Goal: Task Accomplishment & Management: Complete application form

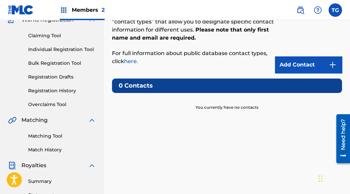
scroll to position [54, 0]
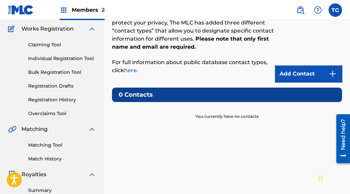
click at [310, 73] on link "Add Contact" at bounding box center [308, 73] width 67 height 17
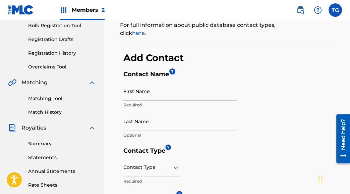
scroll to position [101, 0]
click at [150, 93] on input "First Name" at bounding box center [180, 91] width 113 height 19
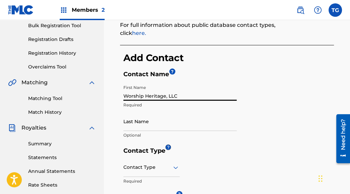
type input "Worship Heritage, LLC"
click at [216, 72] on h5 "Contact Name ?" at bounding box center [229, 75] width 211 height 11
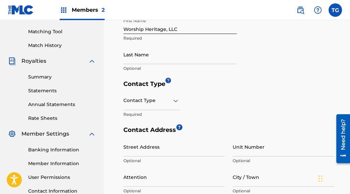
click at [141, 104] on div "Contact Type" at bounding box center [152, 100] width 56 height 19
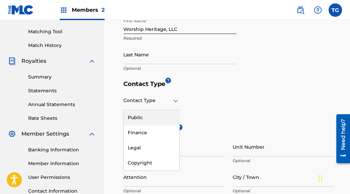
click at [140, 114] on div "Public" at bounding box center [152, 117] width 56 height 15
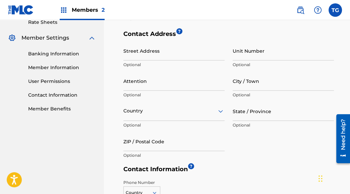
scroll to position [269, 0]
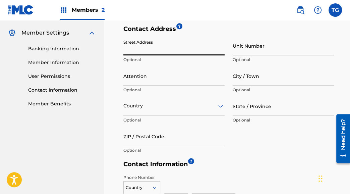
click at [155, 49] on input "Street Address" at bounding box center [174, 45] width 101 height 19
type input "[STREET_ADDRESS]"
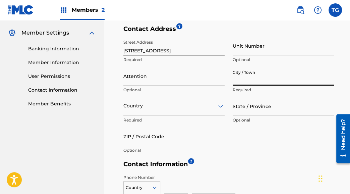
click at [145, 83] on input "Attention" at bounding box center [174, 75] width 101 height 19
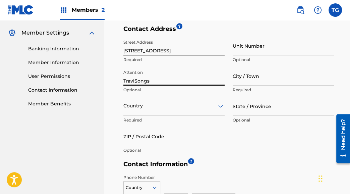
type input "TraviSongs"
click at [246, 81] on input "City / Town" at bounding box center [283, 75] width 101 height 19
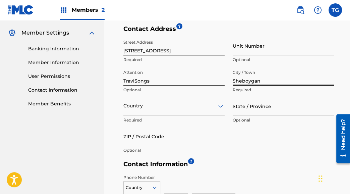
type input "Sheboygan"
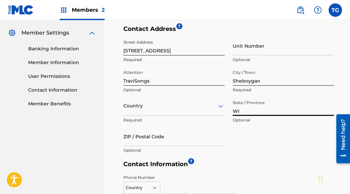
type input "WI"
click at [158, 113] on div "Country" at bounding box center [174, 106] width 101 height 19
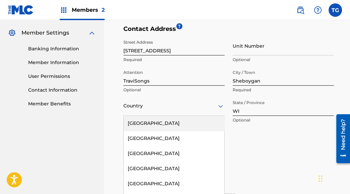
scroll to position [291, 0]
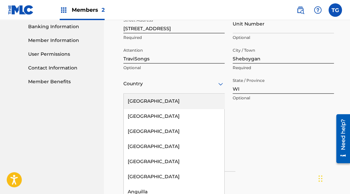
click at [156, 103] on div "[GEOGRAPHIC_DATA]" at bounding box center [174, 101] width 101 height 15
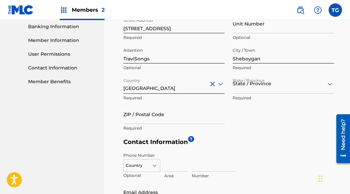
click at [257, 92] on div "State / Province" at bounding box center [283, 84] width 101 height 19
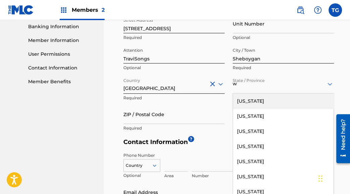
type input "ww"
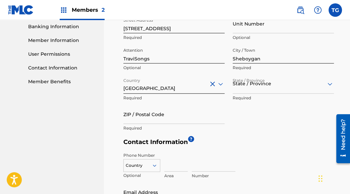
click at [257, 87] on div at bounding box center [283, 84] width 101 height 8
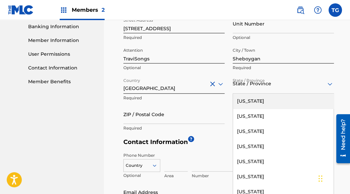
click at [257, 87] on div at bounding box center [283, 84] width 101 height 8
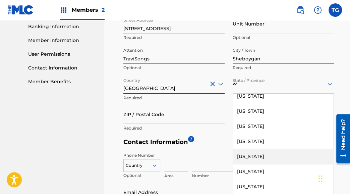
scroll to position [65, 0]
type input "WI"
type input "[GEOGRAPHIC_DATA]"
type input "54401"
type input "1"
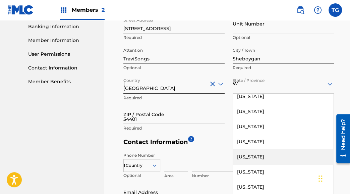
type input "715"
type input "3934852"
type input "[EMAIL_ADDRESS][DOMAIN_NAME]"
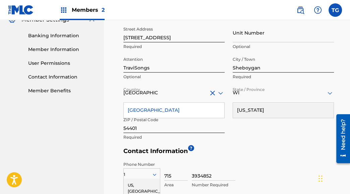
scroll to position [266, 0]
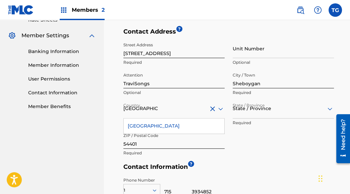
click at [256, 162] on div "Contact Address ? Street Address [STREET_ADDRESS] Required Unit Number Optional…" at bounding box center [229, 95] width 211 height 135
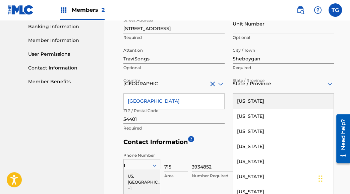
click at [245, 94] on div "57 results available. Use Up and Down to choose options, press Enter to select …" at bounding box center [283, 84] width 101 height 19
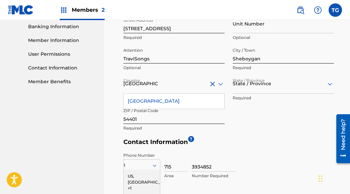
click at [244, 84] on div at bounding box center [283, 84] width 101 height 8
type input "[US_STATE]"
click at [261, 132] on div "Street Address [STREET_ADDRESS] Required Unit Number Optional Attention TraviSo…" at bounding box center [229, 74] width 211 height 121
click at [252, 86] on div at bounding box center [283, 84] width 101 height 8
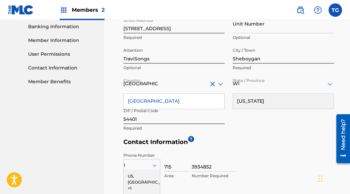
type input "WI"
click at [253, 178] on div "Phone Number 1 [GEOGRAPHIC_DATA], [GEOGRAPHIC_DATA] +1 DZ +213 AI +1264 AG +126…" at bounding box center [229, 189] width 211 height 81
click at [259, 150] on div "Phone Number 1 [GEOGRAPHIC_DATA], [GEOGRAPHIC_DATA] +1 DZ +213 AI +1264 AG +126…" at bounding box center [229, 189] width 211 height 81
drag, startPoint x: 291, startPoint y: 139, endPoint x: 231, endPoint y: 124, distance: 62.6
click at [291, 139] on h5 "Contact Information ?" at bounding box center [229, 143] width 211 height 11
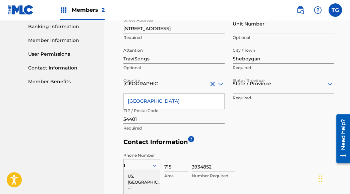
click at [126, 119] on input "54401" at bounding box center [174, 114] width 101 height 19
click at [126, 118] on input "54401" at bounding box center [174, 114] width 101 height 19
type input "53081"
click at [121, 148] on div "< Back Contact Information The only required contact type is the Public Contact…" at bounding box center [227, 4] width 214 height 483
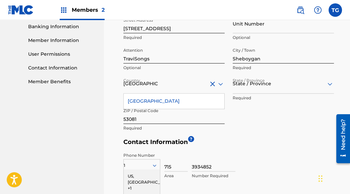
click at [316, 119] on div "Street Address [STREET_ADDRESS] Required Unit Number Optional Attention TraviSo…" at bounding box center [229, 74] width 211 height 121
click at [331, 83] on icon at bounding box center [330, 84] width 8 height 8
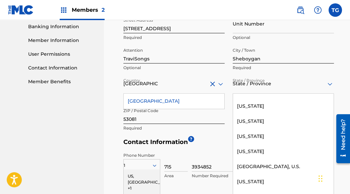
scroll to position [760, 0]
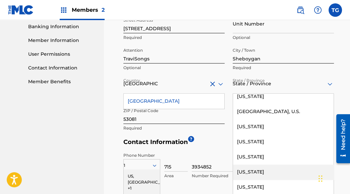
click at [258, 166] on div "[US_STATE]" at bounding box center [283, 171] width 101 height 15
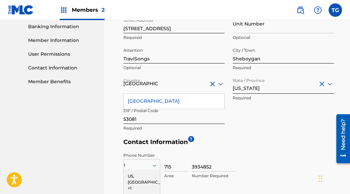
click at [240, 151] on div "Phone Number 1 [GEOGRAPHIC_DATA], [GEOGRAPHIC_DATA] +1 DZ +213 AI +1264 AG +126…" at bounding box center [229, 189] width 211 height 81
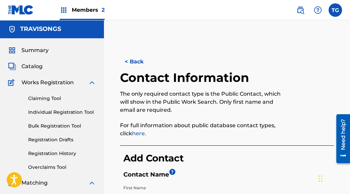
scroll to position [0, 0]
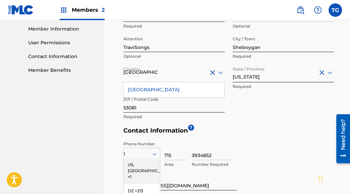
click at [250, 146] on div "Phone Number 1 [GEOGRAPHIC_DATA], [GEOGRAPHIC_DATA] +1 DZ +213 AI +1264 AG +126…" at bounding box center [229, 178] width 211 height 81
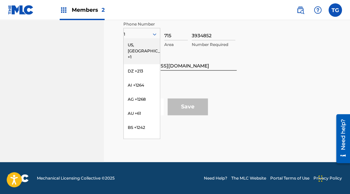
click at [138, 44] on div "US, [GEOGRAPHIC_DATA] +1" at bounding box center [142, 51] width 36 height 26
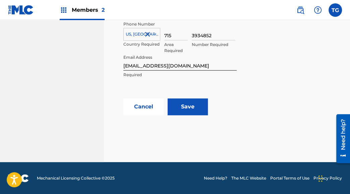
click at [171, 31] on input "715" at bounding box center [175, 30] width 23 height 19
click at [169, 35] on input "715" at bounding box center [175, 30] width 23 height 19
type input "920"
type input "8892986"
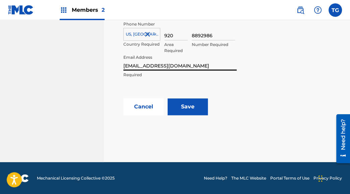
type input "[EMAIL_ADDRESS][DOMAIN_NAME]"
click at [315, 52] on div "Phone Number [GEOGRAPHIC_DATA], [GEOGRAPHIC_DATA] +1 Country Required 920 Area …" at bounding box center [229, 58] width 211 height 81
click at [191, 110] on input "Save" at bounding box center [188, 106] width 40 height 17
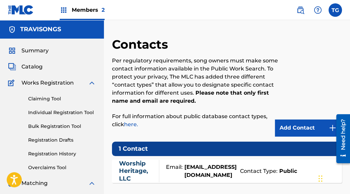
click at [29, 9] on img at bounding box center [21, 10] width 26 height 10
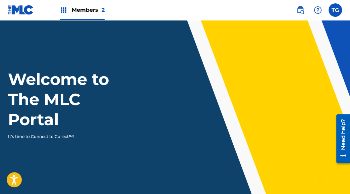
click at [97, 12] on span "Members 2" at bounding box center [88, 10] width 33 height 8
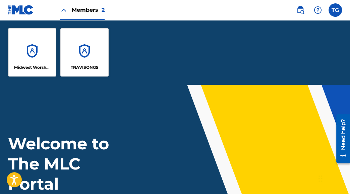
click at [48, 57] on div "Midwest Worship Music Publishing" at bounding box center [32, 52] width 48 height 48
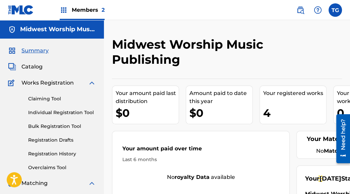
click at [298, 13] on img at bounding box center [301, 10] width 8 height 8
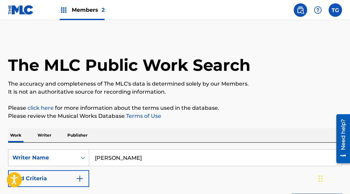
click at [135, 159] on input "[PERSON_NAME]" at bounding box center [215, 158] width 253 height 16
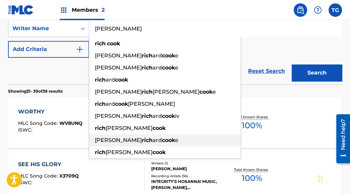
scroll to position [134, 0]
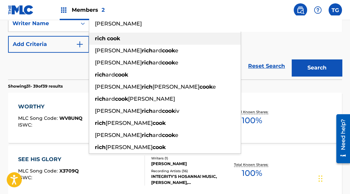
click at [134, 38] on div "[PERSON_NAME]" at bounding box center [165, 39] width 152 height 12
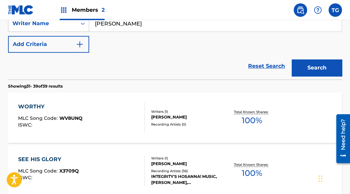
click at [314, 73] on button "Search" at bounding box center [317, 67] width 50 height 17
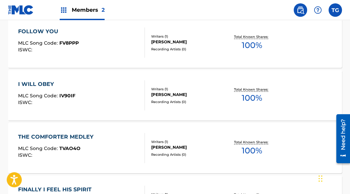
scroll to position [627, 0]
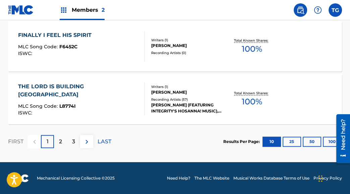
click at [87, 140] on img at bounding box center [87, 142] width 8 height 8
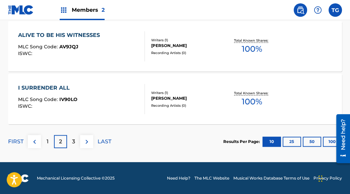
click at [74, 142] on p "3" at bounding box center [73, 142] width 3 height 8
click at [74, 141] on p "4" at bounding box center [74, 142] width 4 height 8
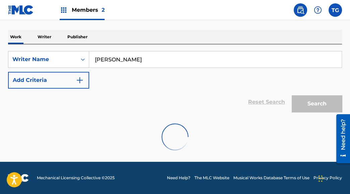
scroll to position [575, 0]
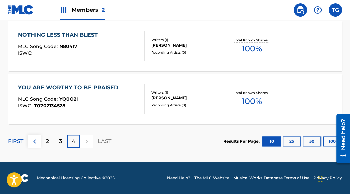
click at [74, 86] on div "YOU ARE WORTHY TO BE PRAISED" at bounding box center [70, 88] width 104 height 8
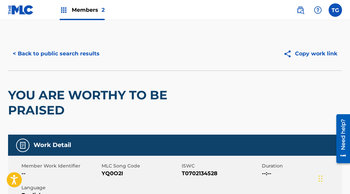
click at [50, 52] on button "< Back to public search results" at bounding box center [56, 53] width 96 height 17
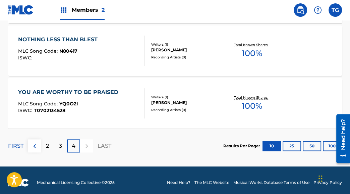
scroll to position [575, 0]
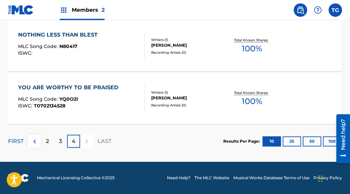
click at [47, 143] on p "2" at bounding box center [47, 141] width 3 height 8
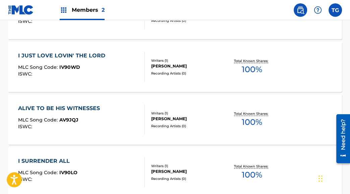
scroll to position [627, 0]
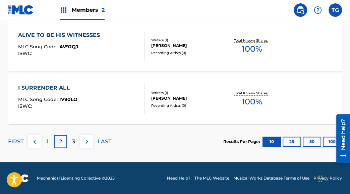
click at [46, 145] on div "1" at bounding box center [47, 141] width 13 height 13
